Goal: Task Accomplishment & Management: Manage account settings

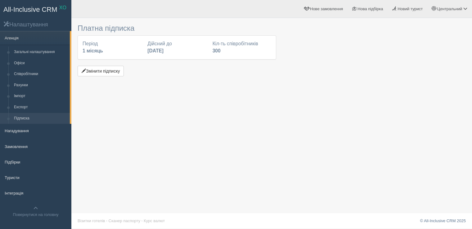
click at [105, 74] on button "Змінити підписку" at bounding box center [101, 71] width 46 height 11
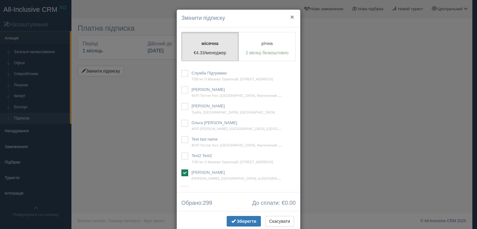
click at [292, 17] on button "×" at bounding box center [292, 17] width 4 height 7
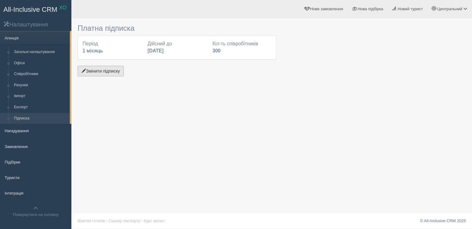
click at [109, 72] on button "Змінити підписку" at bounding box center [101, 71] width 46 height 11
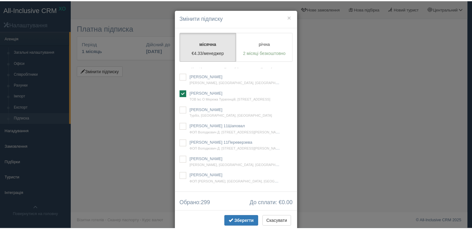
scroll to position [3500, 0]
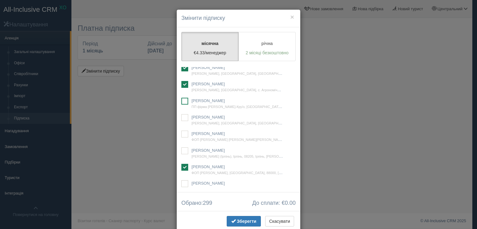
click at [182, 105] on ins at bounding box center [184, 101] width 7 height 7
checkbox input "true"
click at [243, 222] on span "Зберегти" at bounding box center [247, 221] width 20 height 5
